Goal: Task Accomplishment & Management: Manage account settings

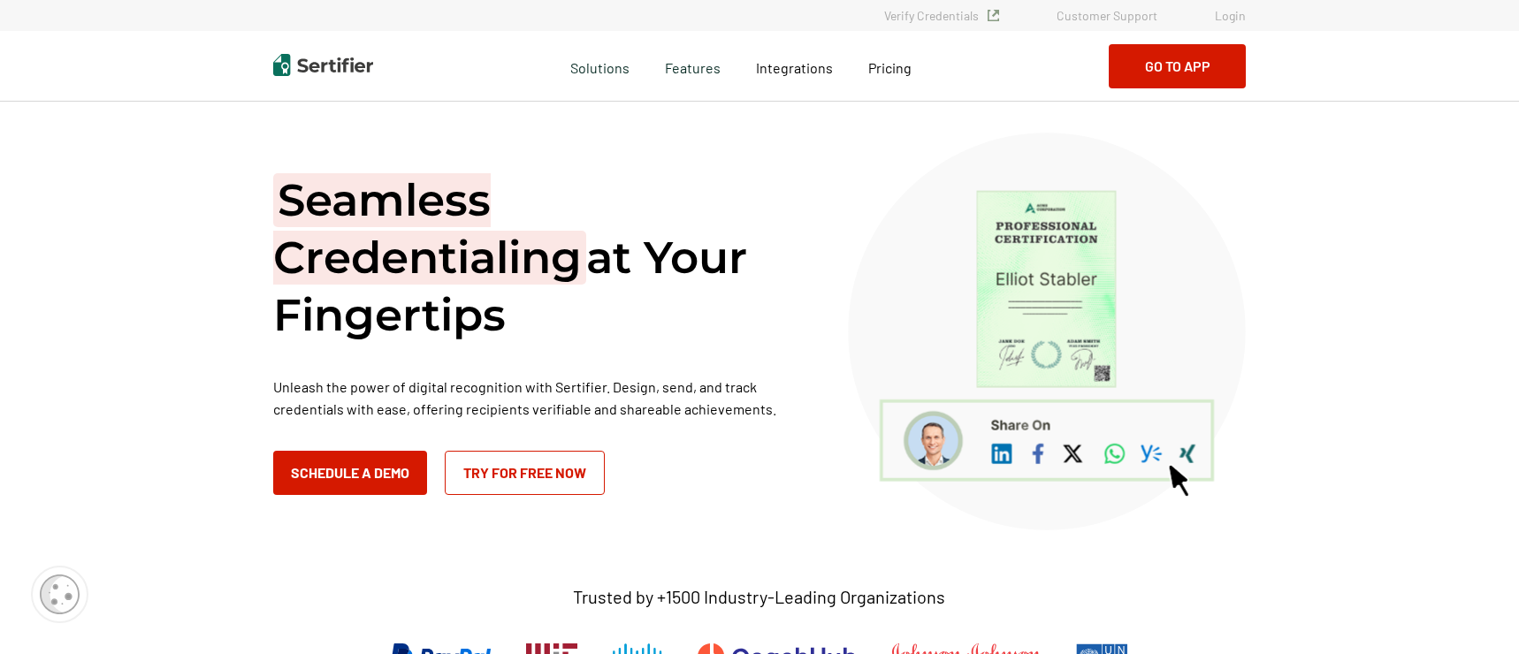
click at [1223, 18] on link "Login" at bounding box center [1230, 15] width 31 height 15
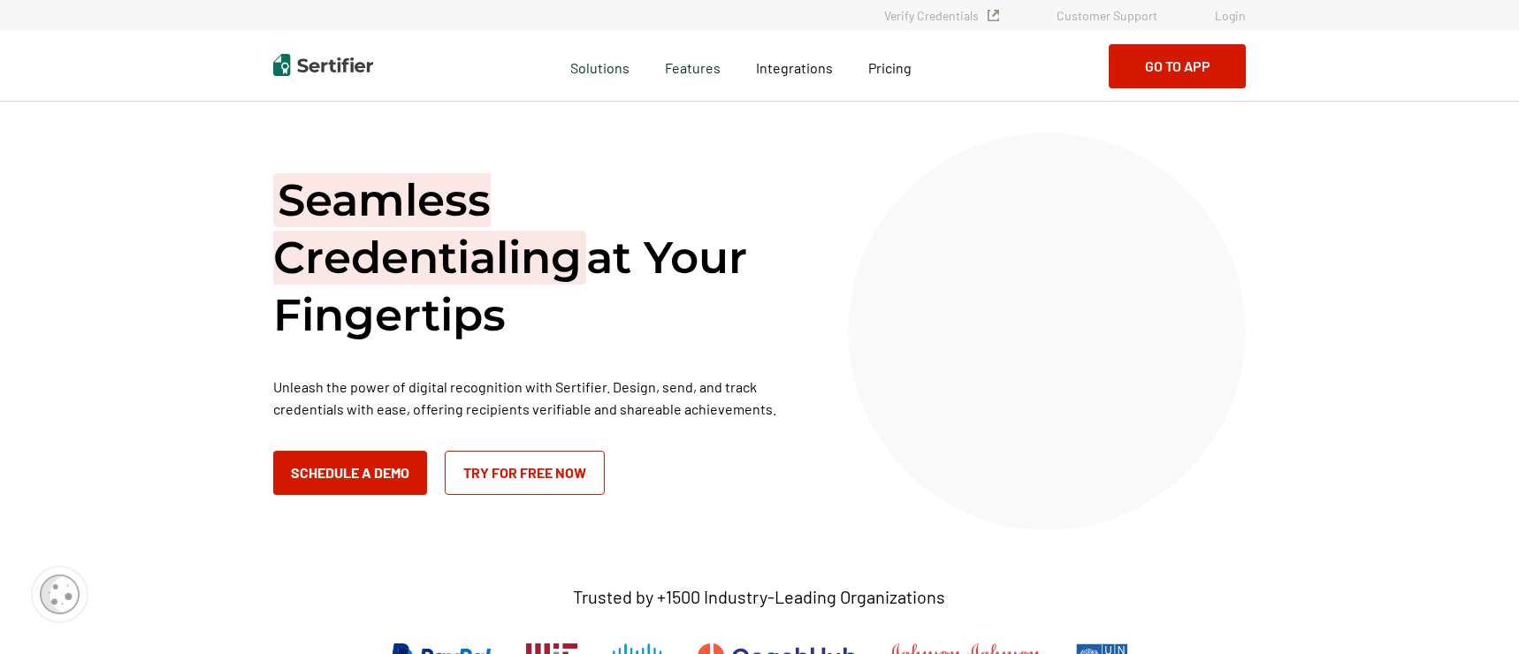
click at [1223, 16] on link "Login" at bounding box center [1230, 15] width 31 height 15
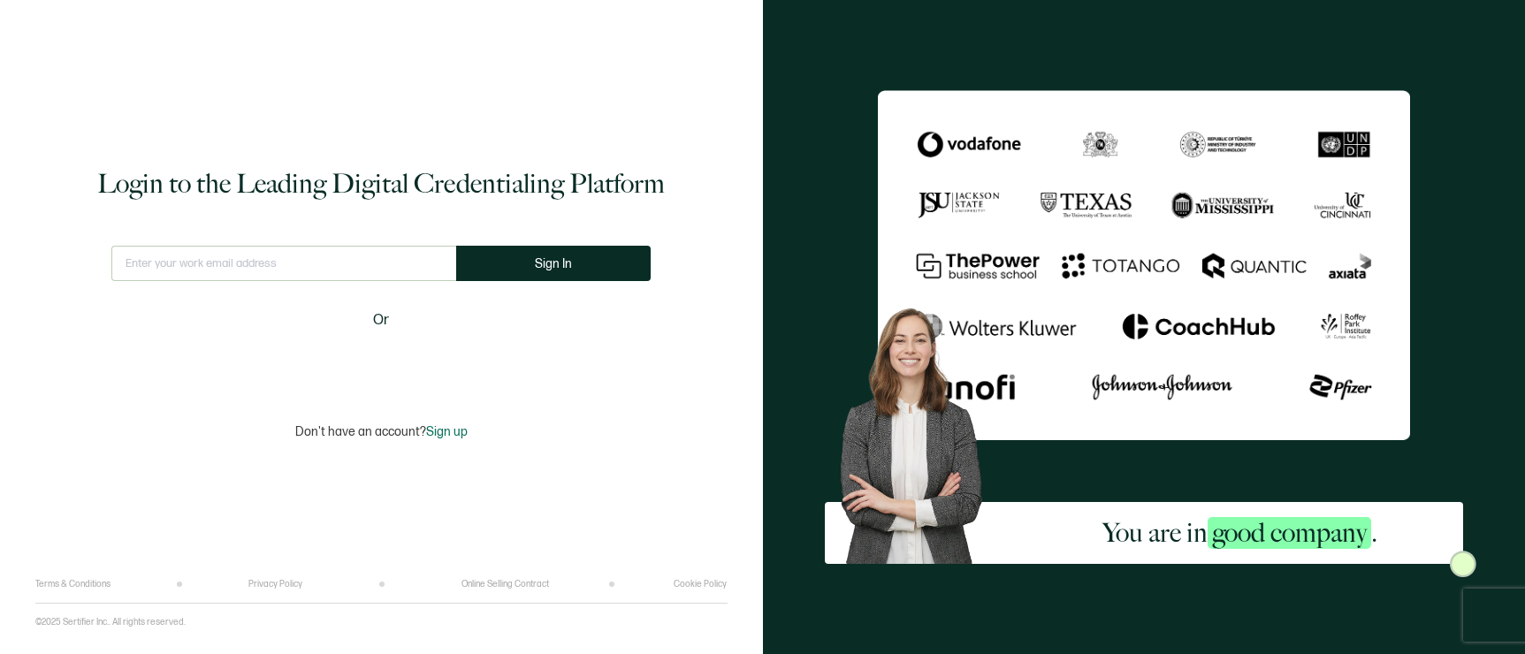
drag, startPoint x: 270, startPoint y: 276, endPoint x: 278, endPoint y: 265, distance: 13.8
click at [270, 275] on input "text" at bounding box center [283, 263] width 345 height 35
type input "[EMAIL_ADDRESS][DOMAIN_NAME]"
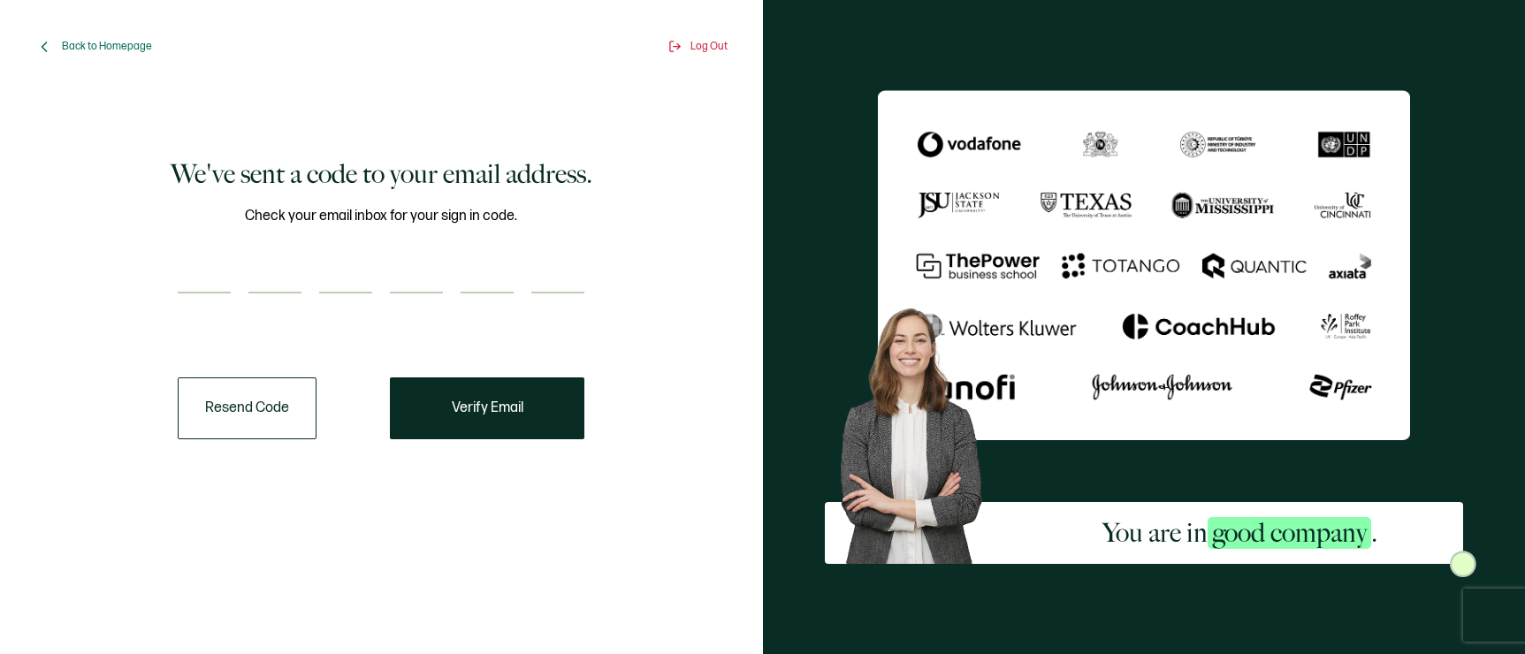
click at [182, 275] on input "number" at bounding box center [204, 275] width 53 height 35
paste input "1"
type input "1"
type input "7"
type input "8"
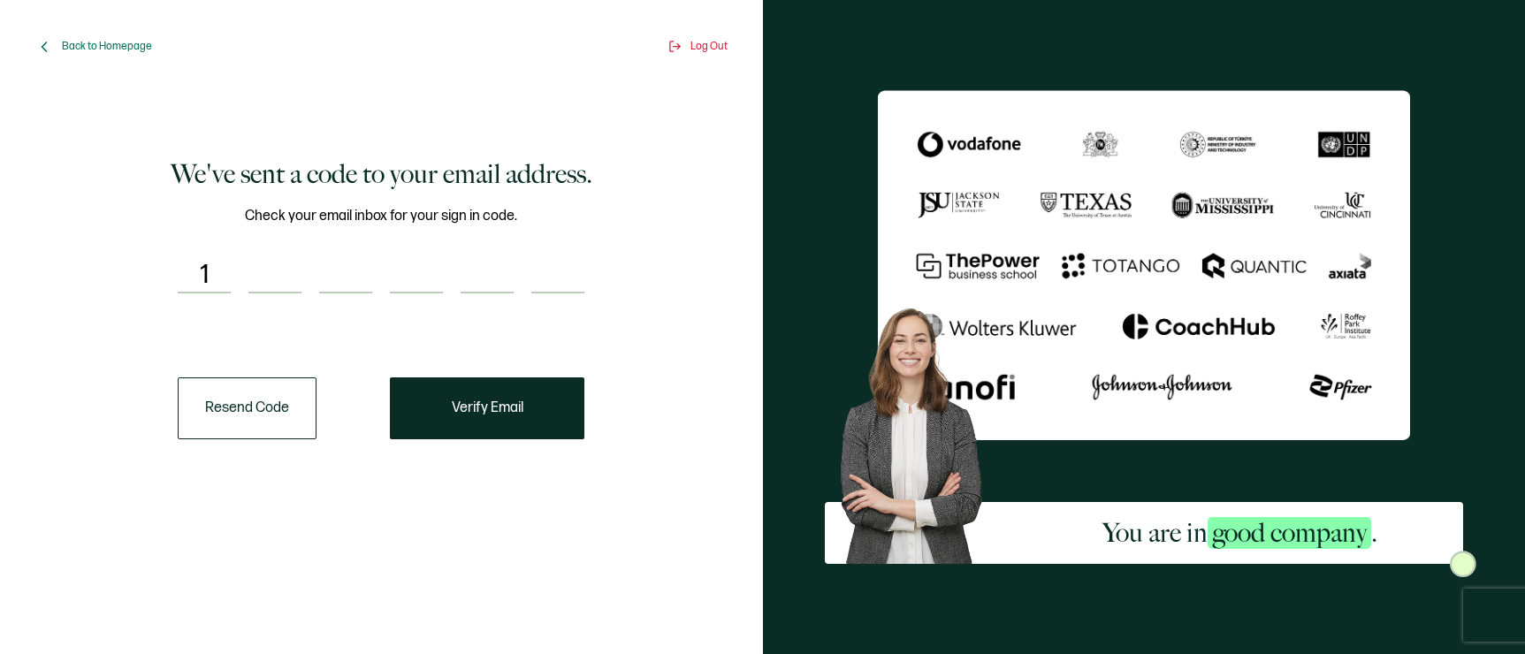
type input "8"
type input "1"
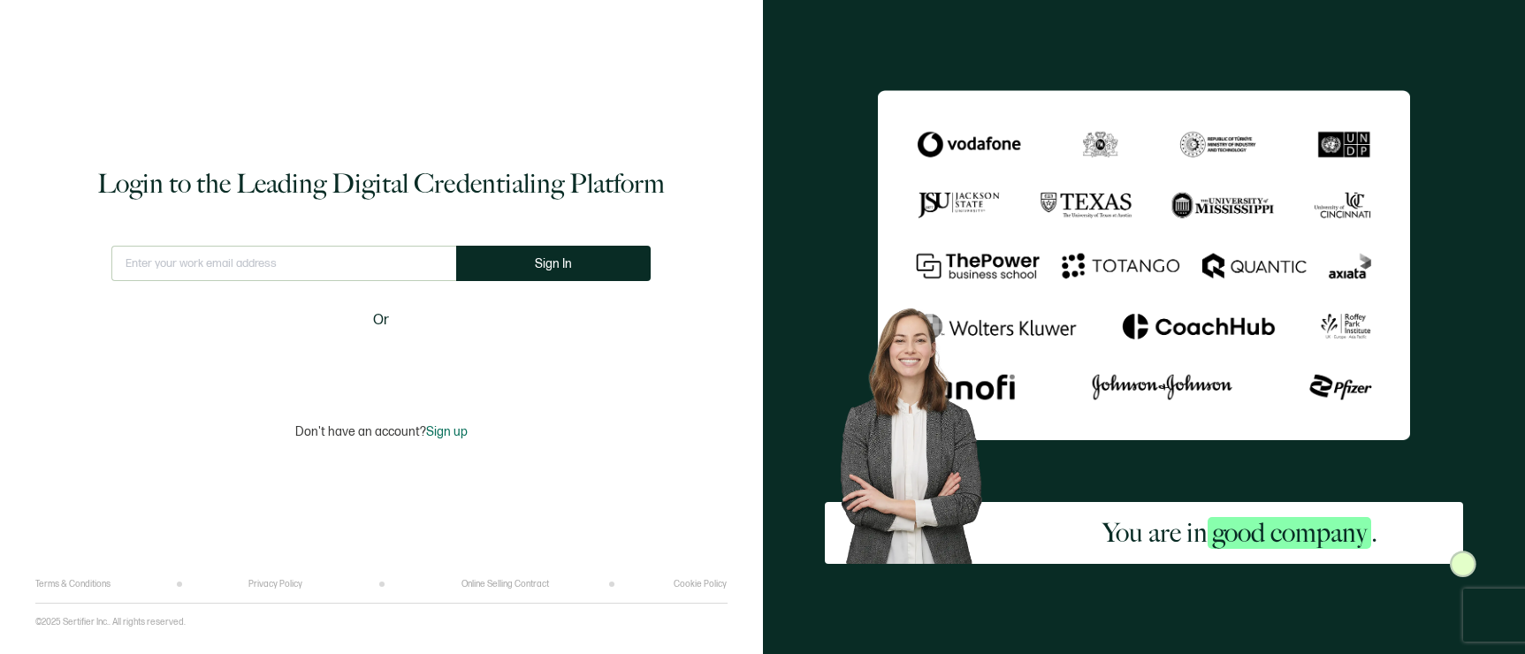
click at [269, 275] on input "text" at bounding box center [283, 263] width 345 height 35
type input "[EMAIL_ADDRESS][DOMAIN_NAME]"
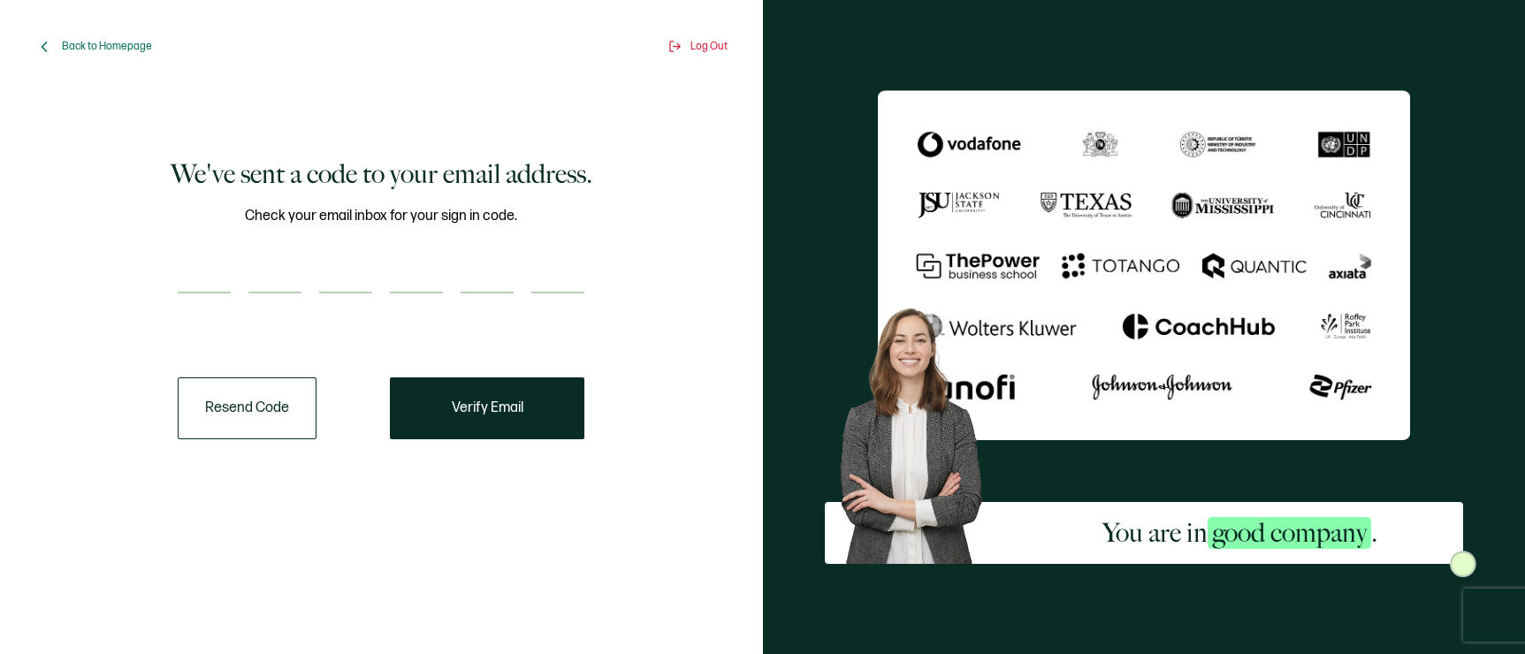
click at [230, 395] on button "Resend Code" at bounding box center [247, 408] width 139 height 62
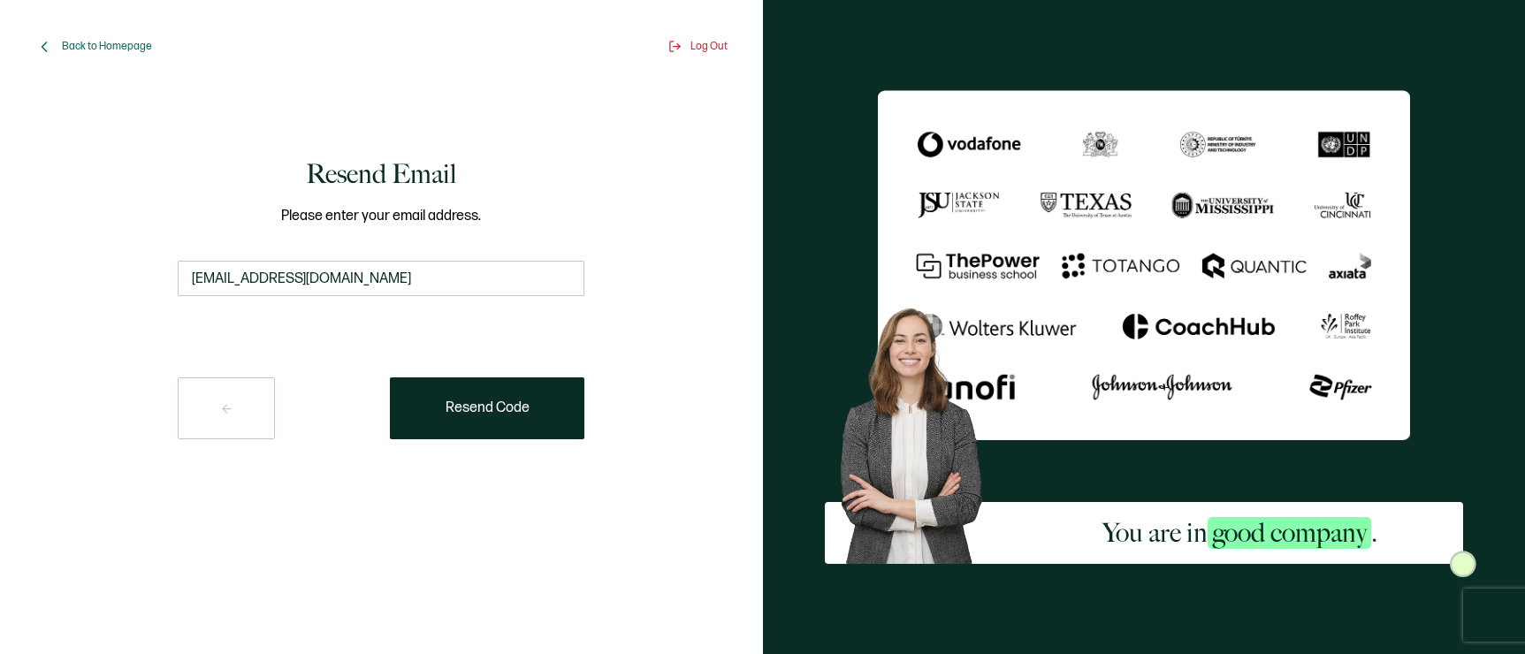
drag, startPoint x: 482, startPoint y: 410, endPoint x: 471, endPoint y: 408, distance: 10.9
click at [482, 409] on span "Resend Code" at bounding box center [488, 408] width 84 height 14
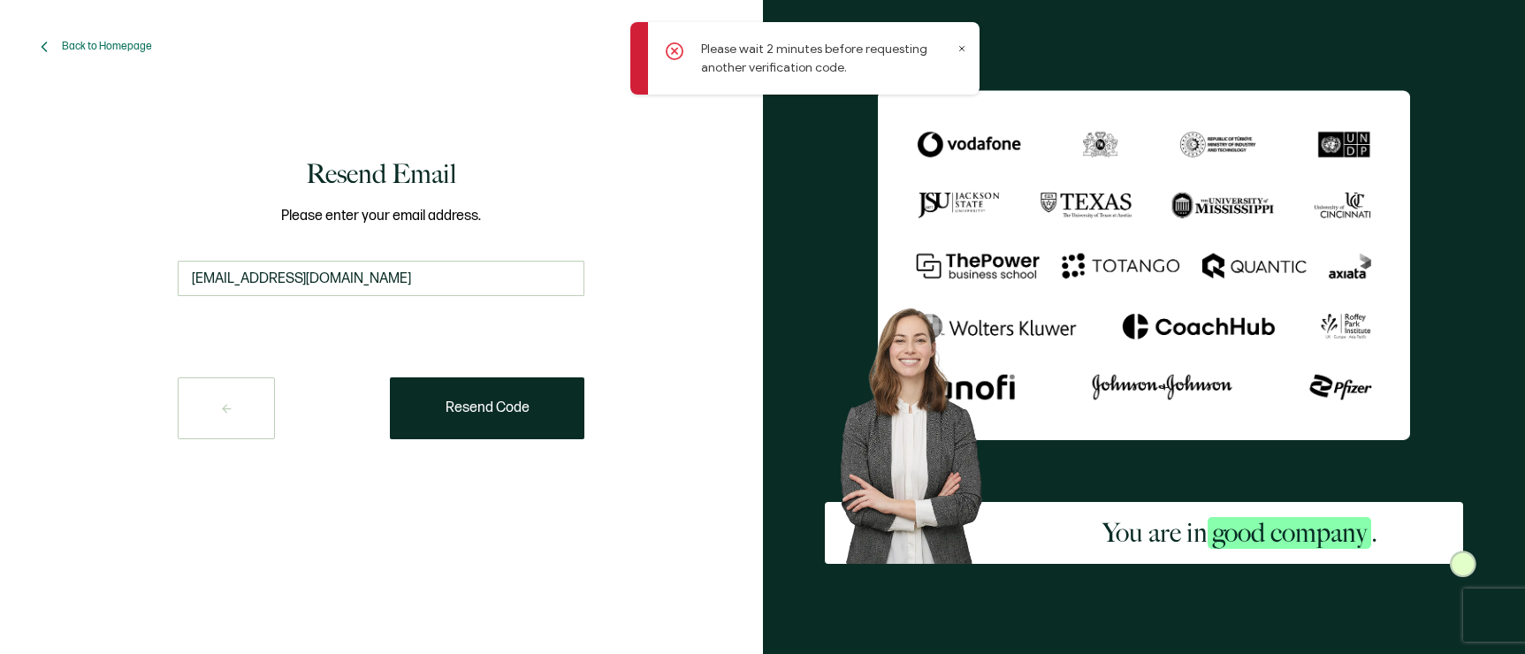
click at [962, 52] on icon at bounding box center [961, 48] width 9 height 9
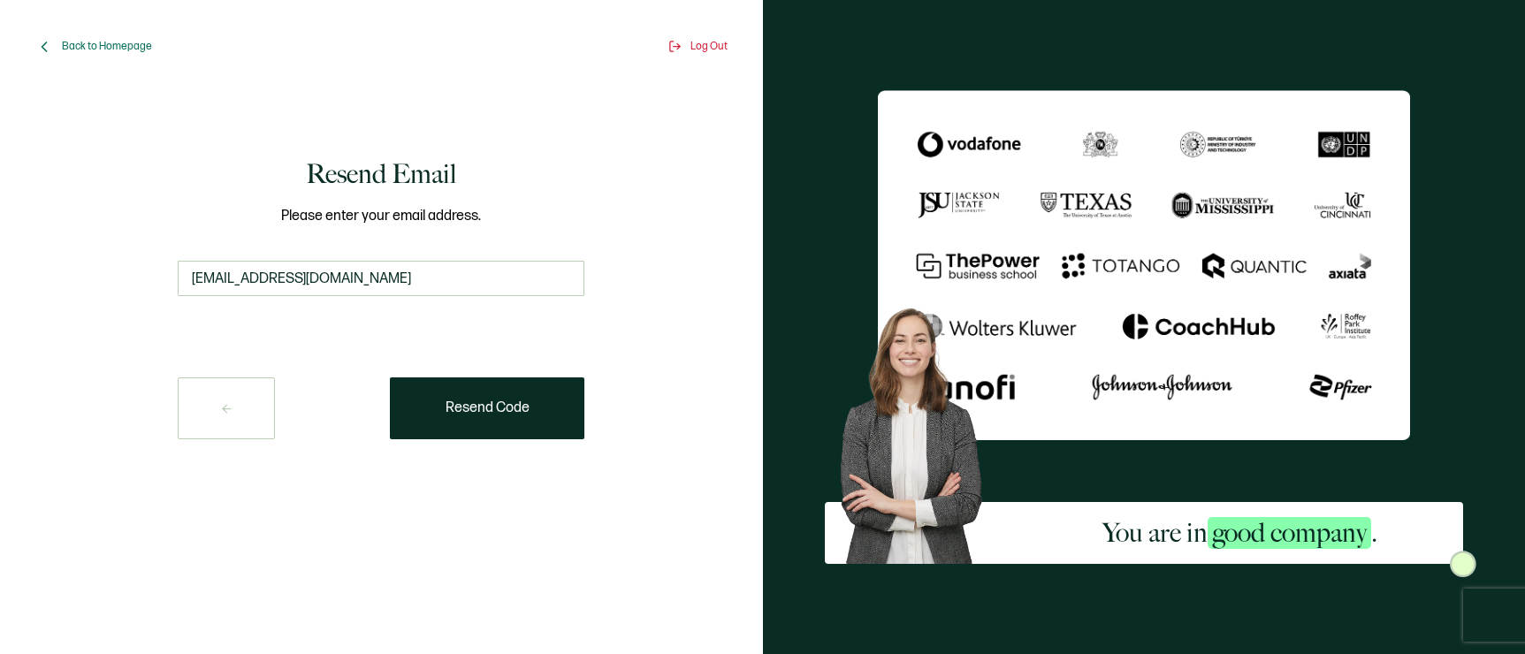
drag, startPoint x: 356, startPoint y: 310, endPoint x: 330, endPoint y: 301, distance: 28.0
click at [355, 309] on div "Please enter your email address. webadmin@forcescience.com" at bounding box center [381, 260] width 407 height 110
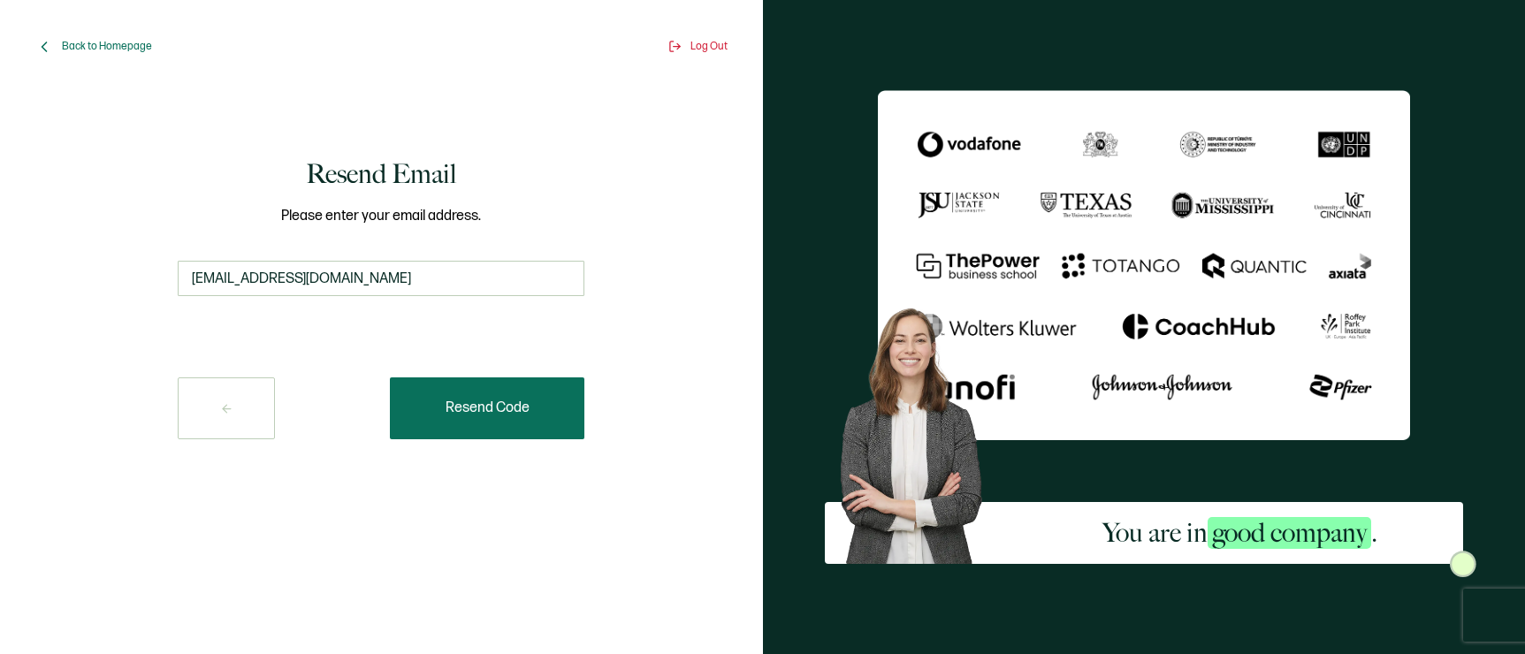
click at [448, 407] on span "Resend Code" at bounding box center [488, 408] width 84 height 14
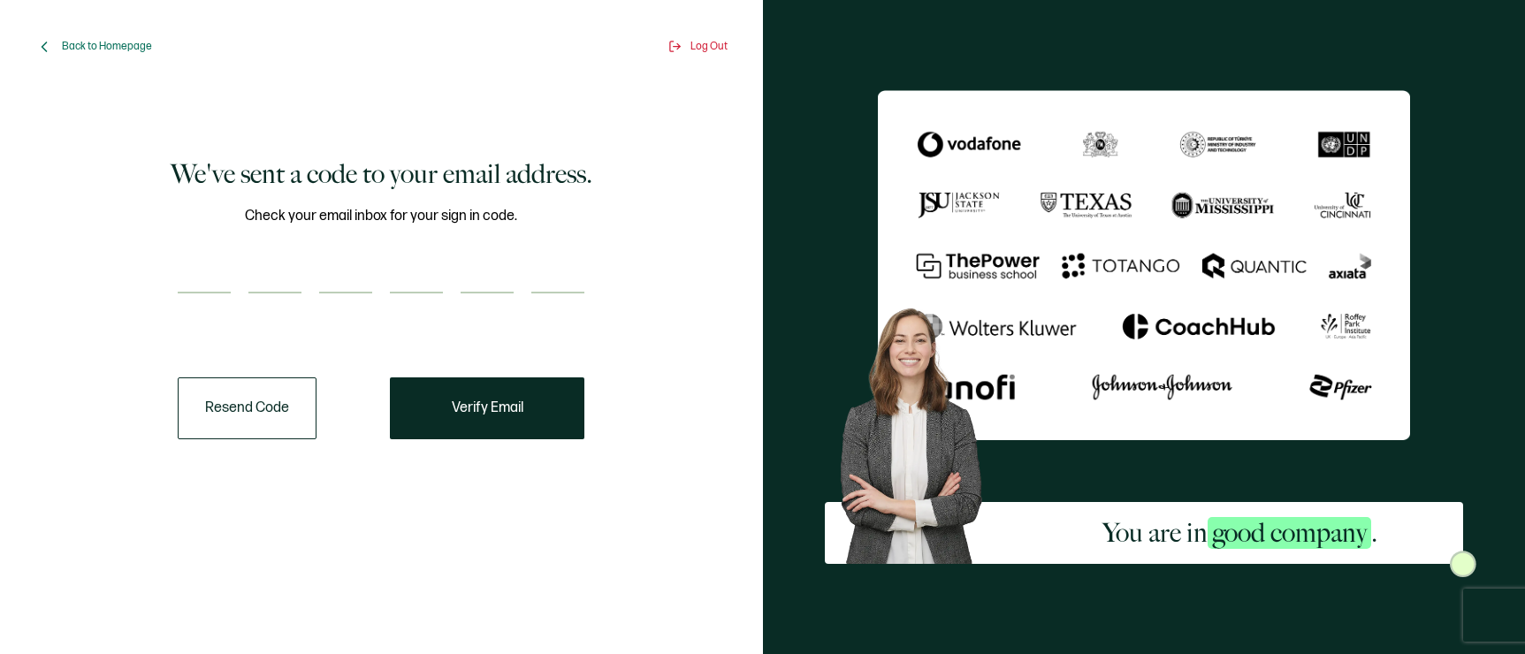
click at [225, 281] on input "number" at bounding box center [204, 275] width 53 height 35
paste input "6"
type input "6"
type input "9"
type input "2"
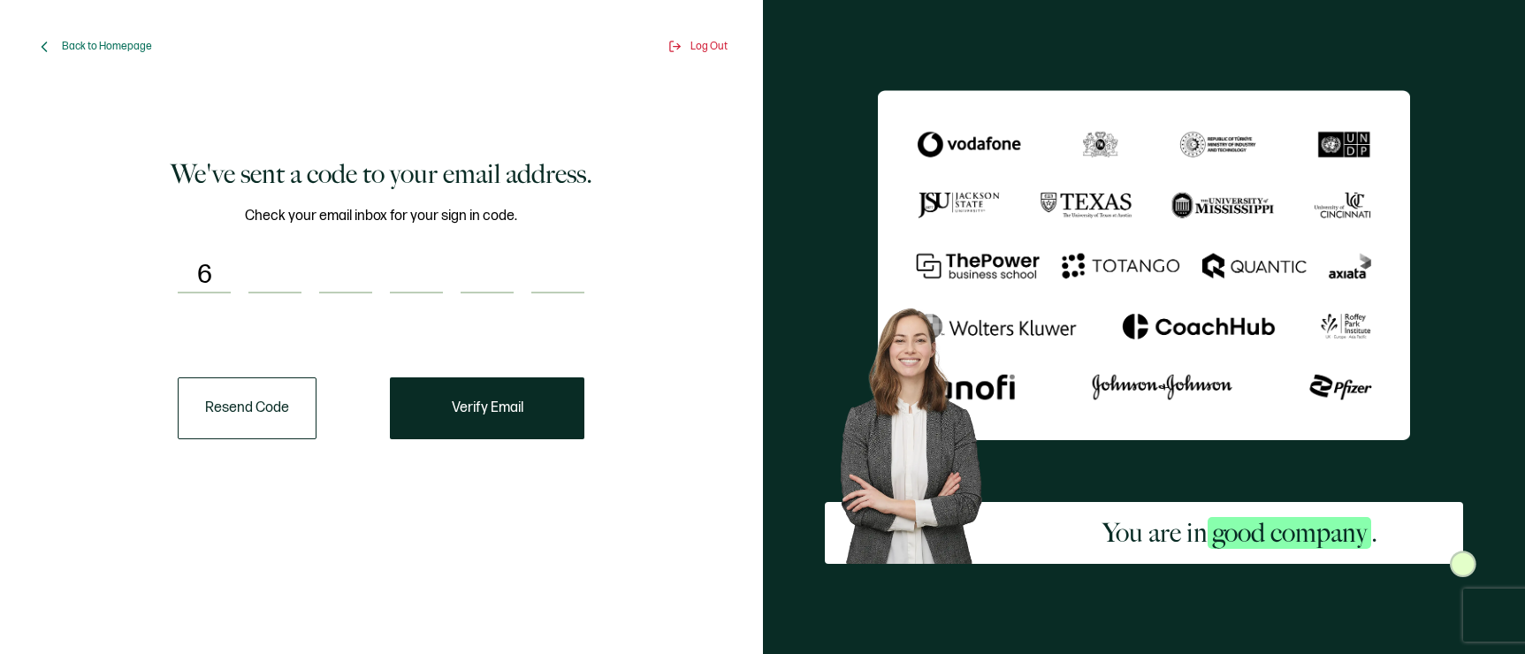
type input "7"
type input "8"
type input "2"
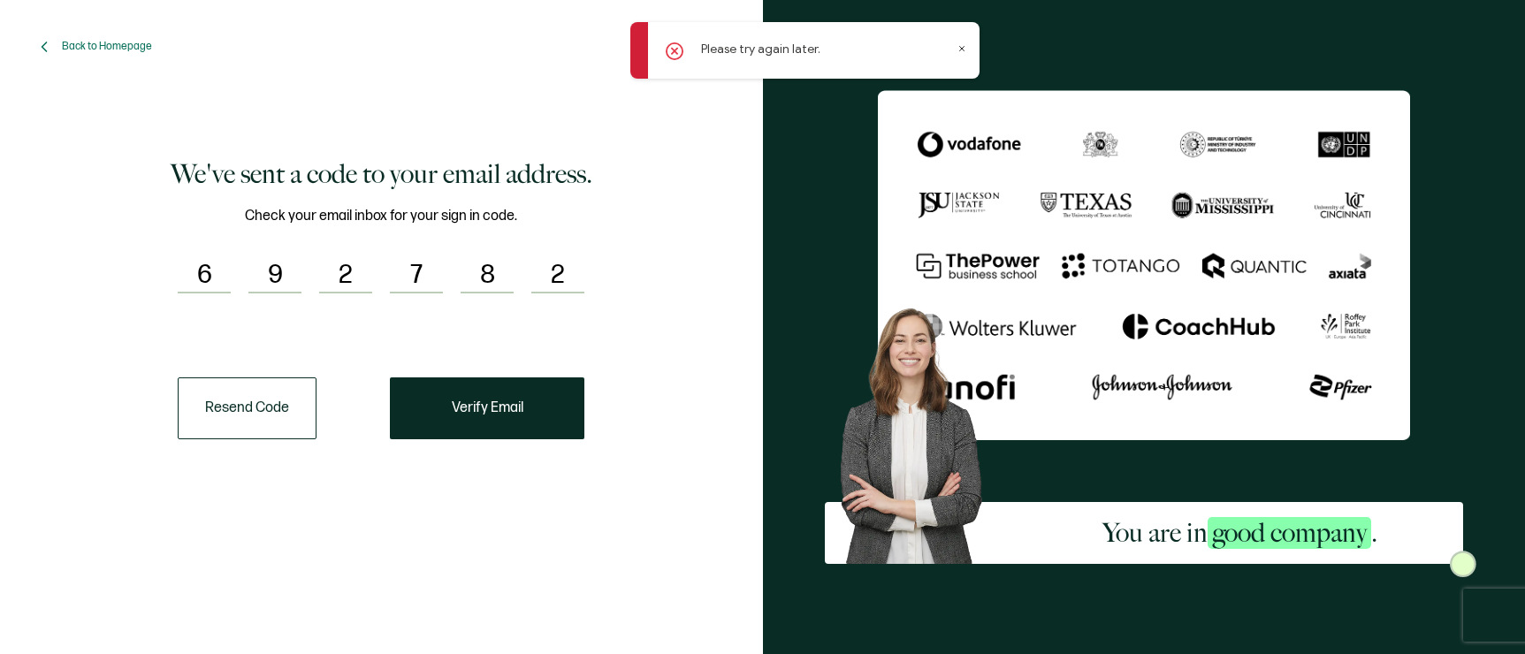
click at [492, 403] on span "Verify Email" at bounding box center [488, 408] width 72 height 14
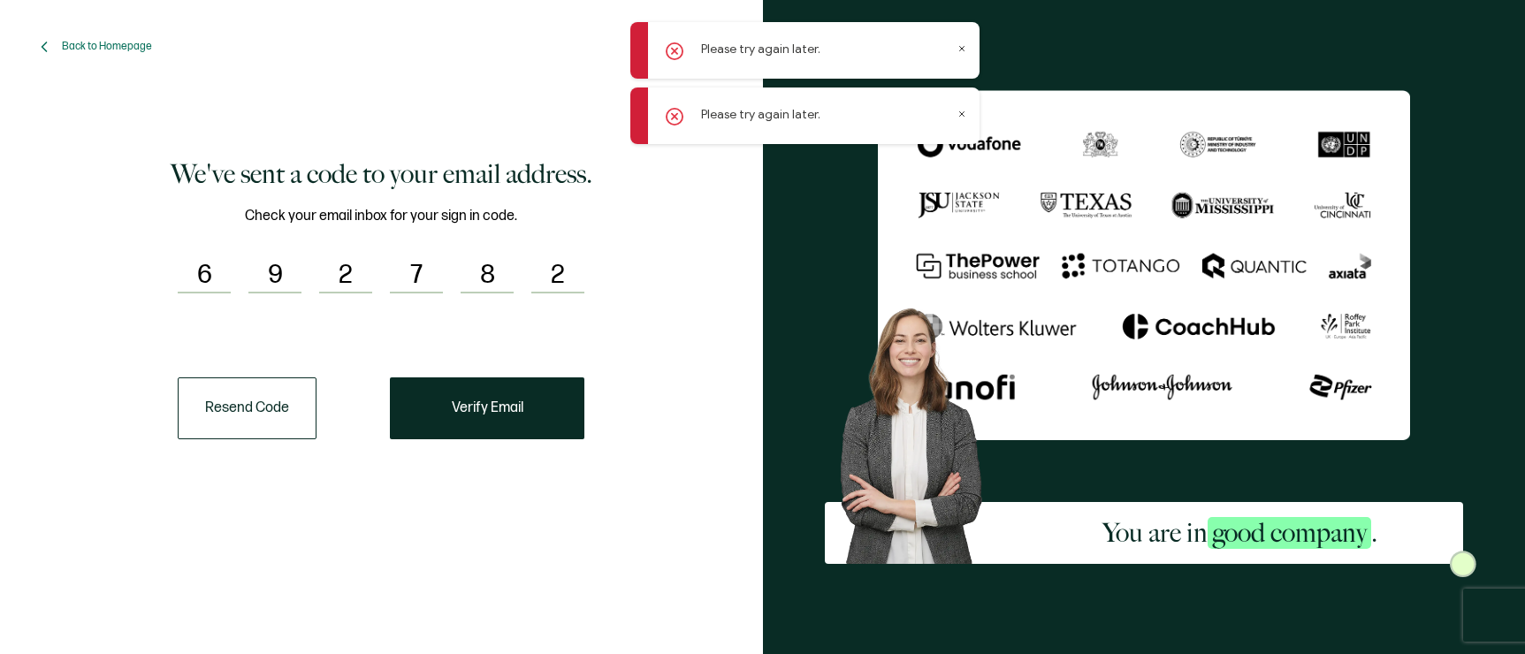
click at [506, 401] on span "Verify Email" at bounding box center [488, 408] width 72 height 14
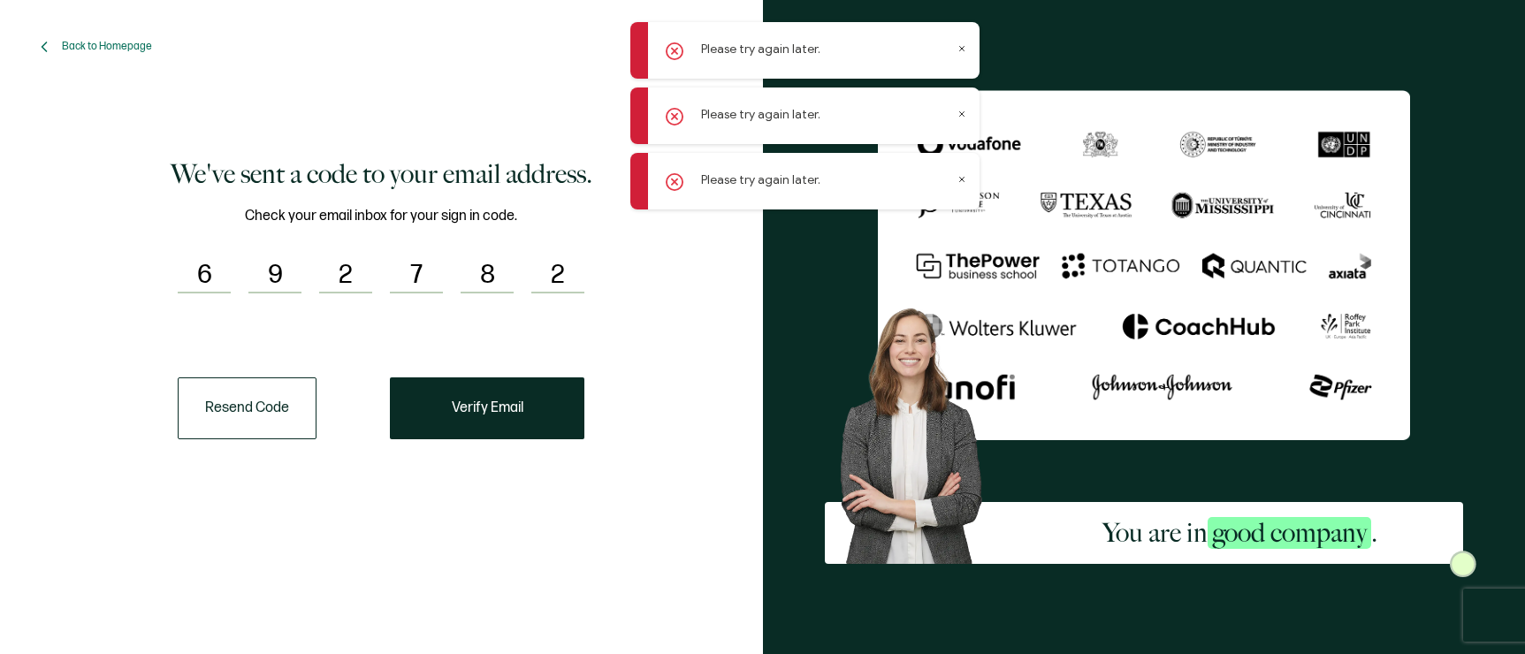
drag, startPoint x: 667, startPoint y: 324, endPoint x: 624, endPoint y: 297, distance: 51.3
click at [667, 324] on div "We've sent a code to your email address. Check your email inbox for your sign i…" at bounding box center [382, 298] width 666 height 393
click at [960, 46] on icon at bounding box center [961, 48] width 9 height 9
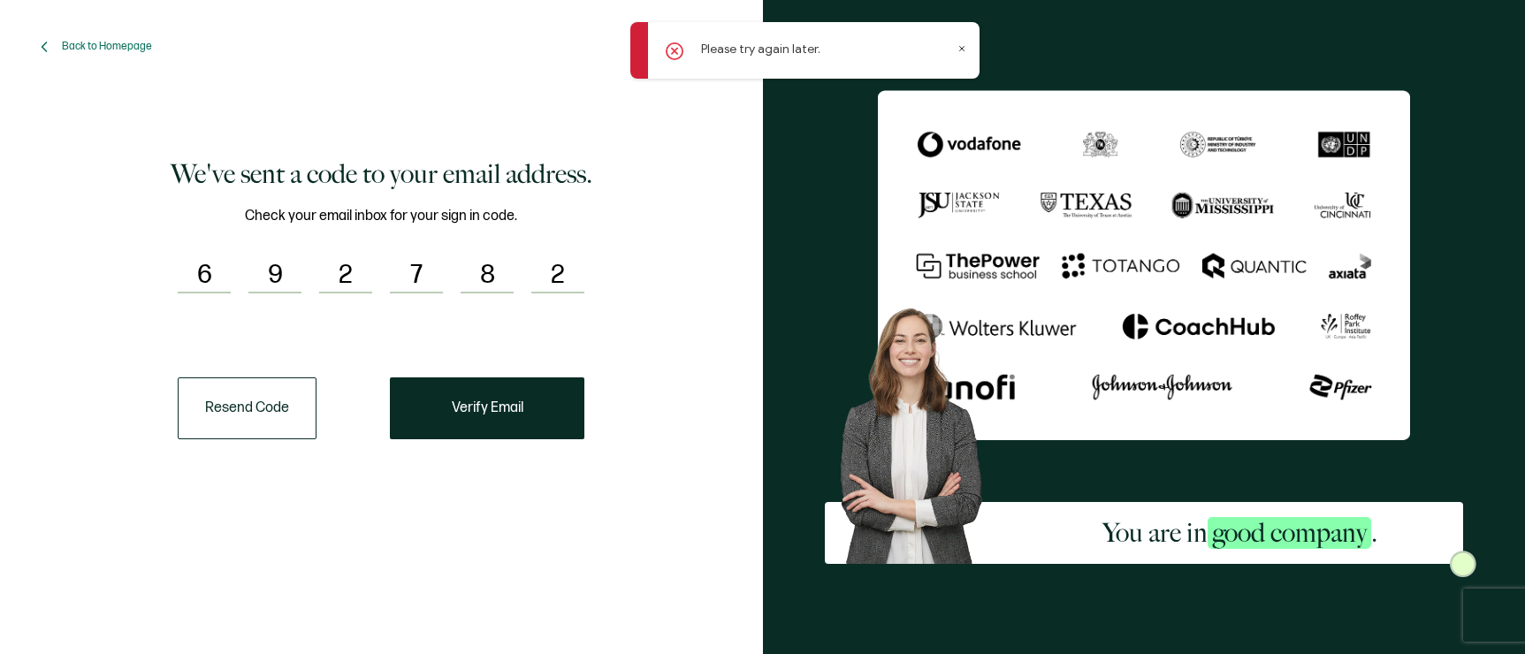
click at [959, 46] on icon at bounding box center [961, 48] width 9 height 9
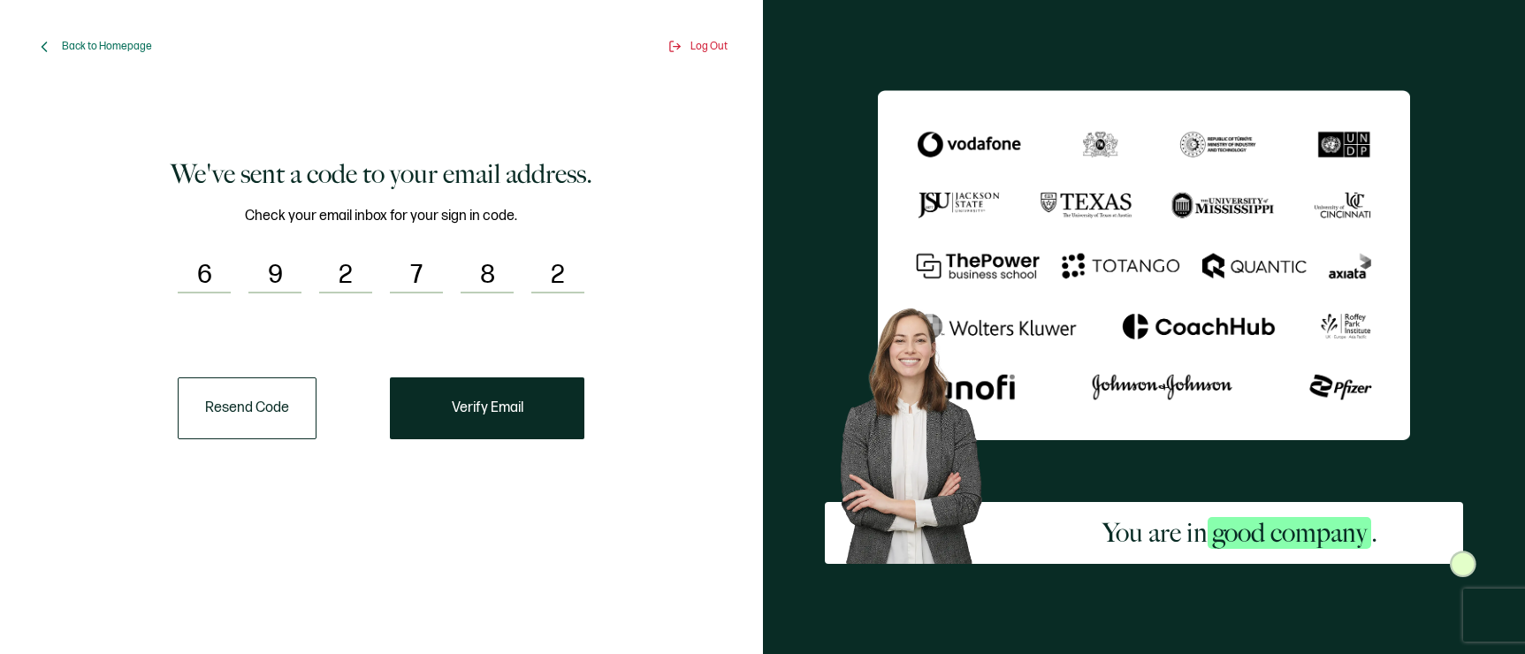
click at [365, 143] on div "We've sent a code to your email address. Check your email inbox for your sign i…" at bounding box center [382, 298] width 666 height 393
drag, startPoint x: 237, startPoint y: 364, endPoint x: 255, endPoint y: 336, distance: 33.4
click at [240, 362] on div "We've sent a code to your email address. Check your email inbox for your sign i…" at bounding box center [382, 298] width 666 height 393
click at [222, 282] on input "6" at bounding box center [204, 275] width 53 height 35
click at [195, 278] on input "number" at bounding box center [204, 275] width 53 height 35
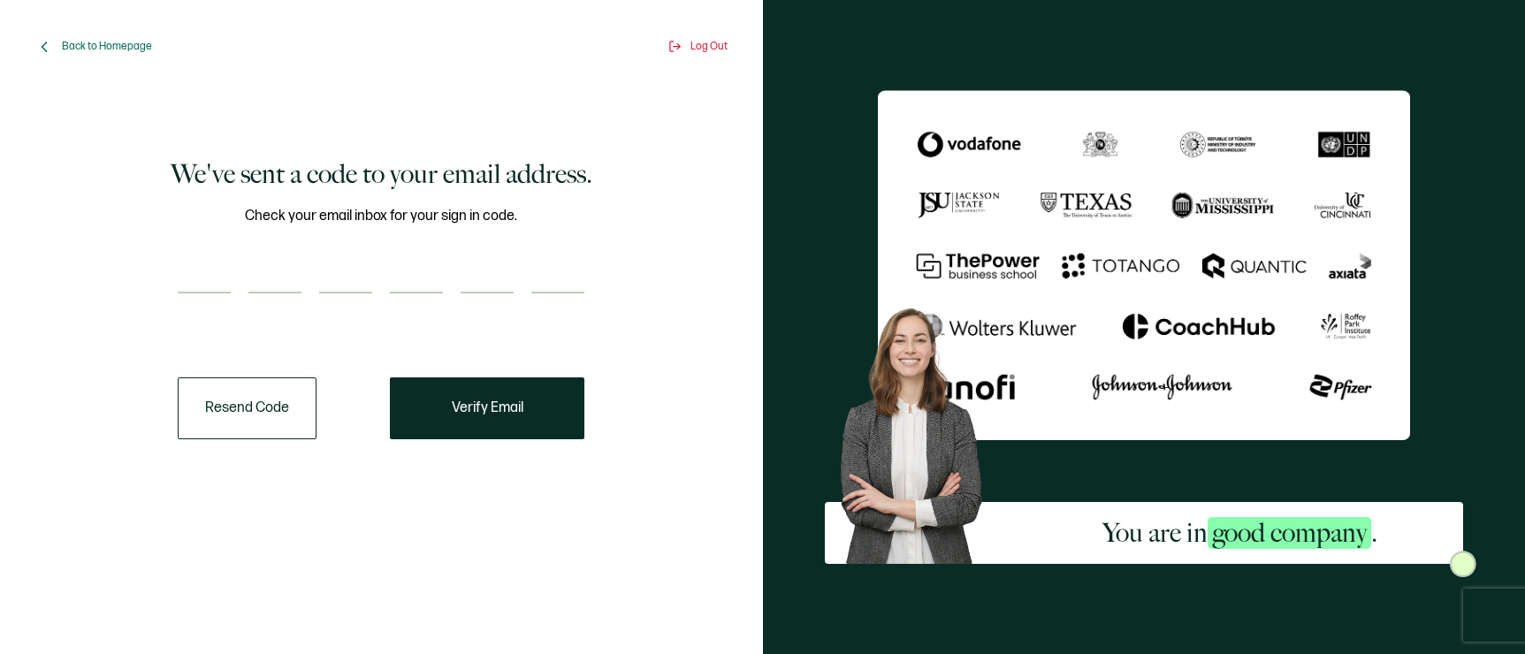
paste input "6"
type input "6"
type input "9"
type input "2"
type input "7"
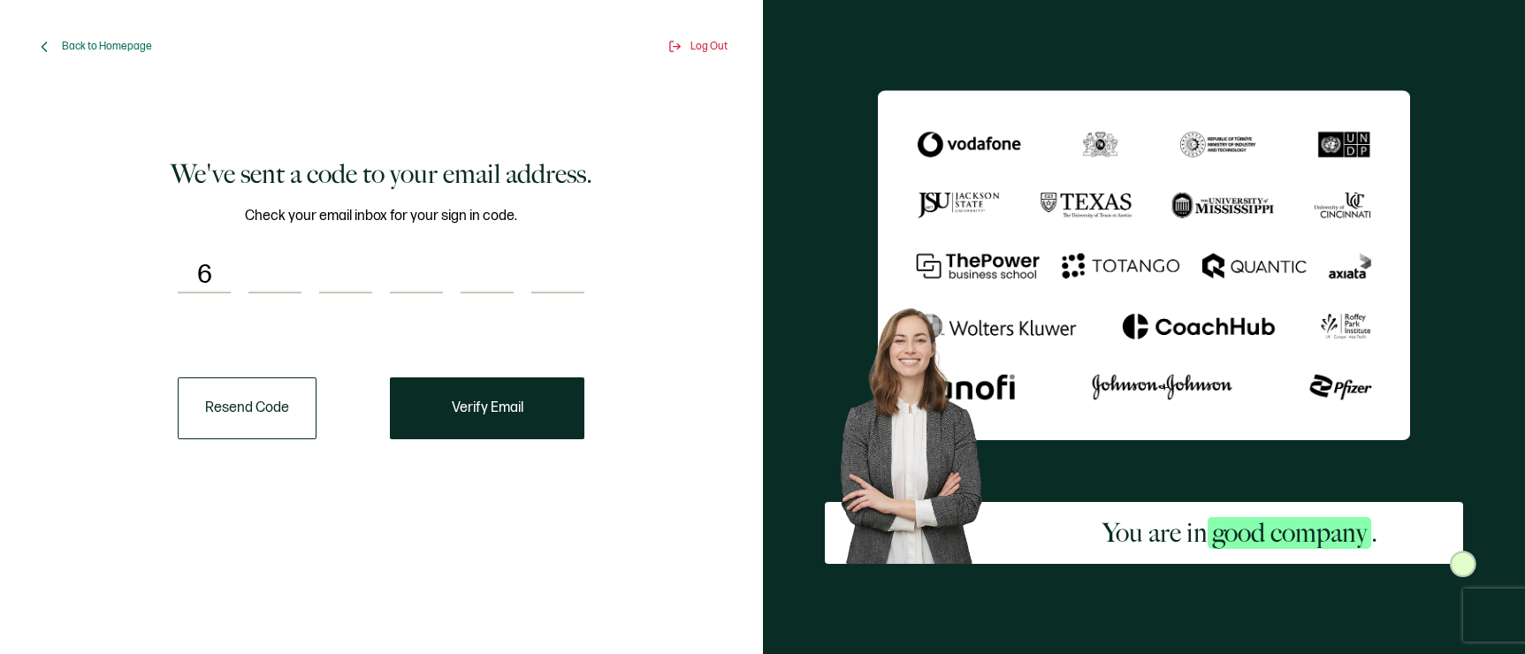
type input "8"
type input "2"
